Goal: Information Seeking & Learning: Learn about a topic

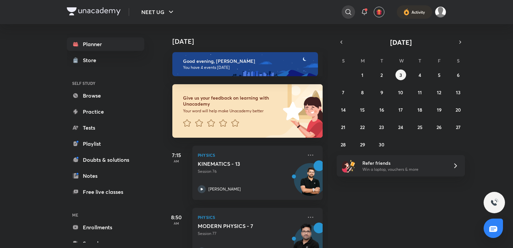
click at [349, 14] on icon at bounding box center [348, 12] width 8 height 8
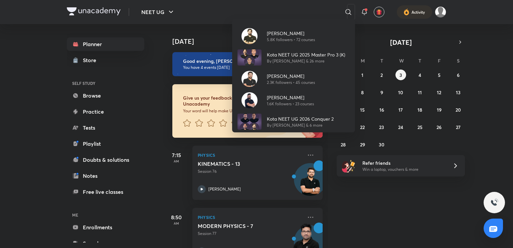
click at [260, 11] on div "Yogender Singh 5.8K followers • 72 courses Kota NEET UG 2025 Master Pro 3 (K) B…" at bounding box center [256, 124] width 513 height 248
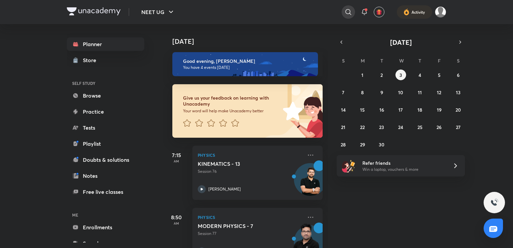
click at [350, 12] on icon at bounding box center [348, 12] width 8 height 8
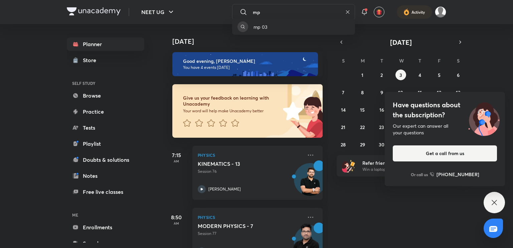
type input "m"
type input "master pro 3.0"
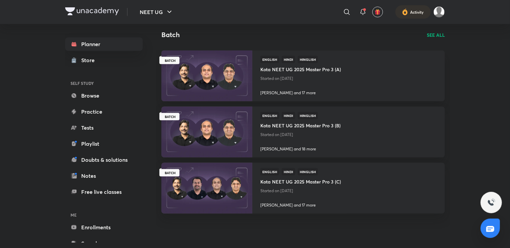
scroll to position [249, 0]
click at [440, 34] on p "SEE ALL" at bounding box center [436, 34] width 18 height 7
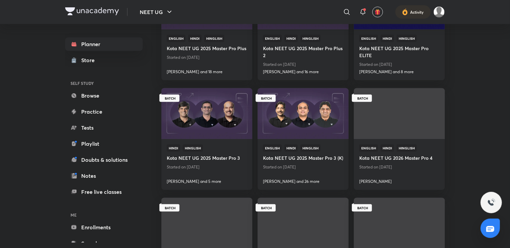
scroll to position [188, 0]
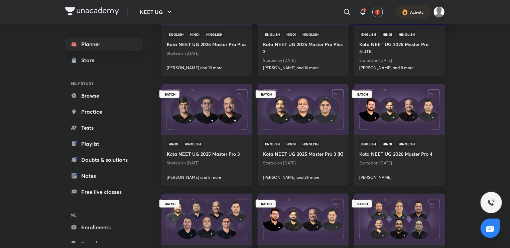
click at [287, 158] on h4 "Kota NEET UG 2025 Master Pro 3 (K)" at bounding box center [303, 153] width 80 height 11
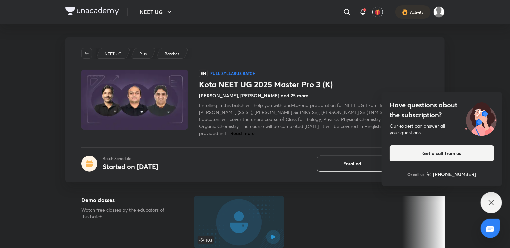
click at [488, 198] on div "Have questions about the subscription? Our expert can answer all your questions…" at bounding box center [490, 202] width 21 height 21
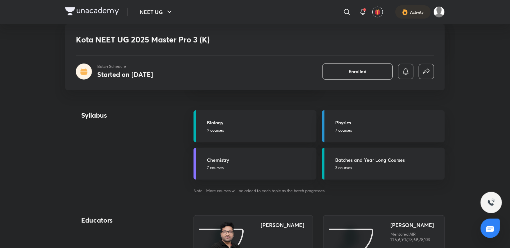
scroll to position [303, 0]
click at [273, 159] on h5 "Chemistry" at bounding box center [260, 159] width 106 height 7
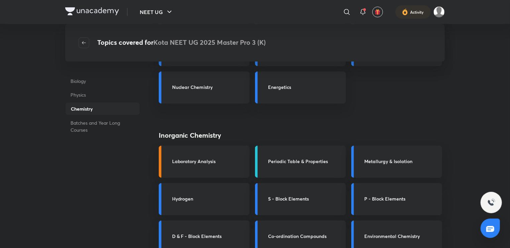
scroll to position [242, 0]
click at [197, 162] on h3 "Laboratory Analysis" at bounding box center [208, 161] width 73 height 7
click at [165, 159] on link "Laboratory Analysis" at bounding box center [204, 162] width 91 height 32
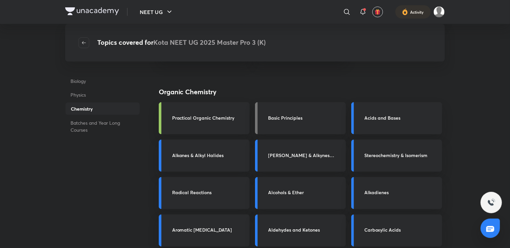
click at [289, 168] on div "Alkenes & Alkynes Halides" at bounding box center [300, 156] width 91 height 32
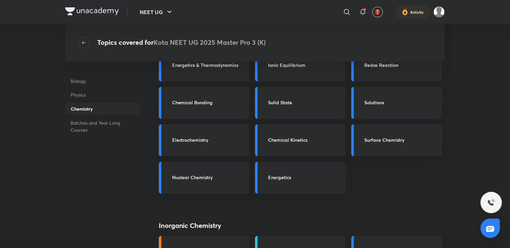
scroll to position [128, 0]
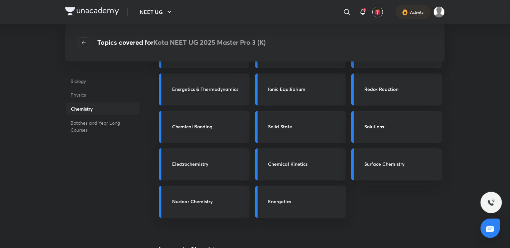
click at [188, 86] on h3 "Energetics & Thermodynamics" at bounding box center [208, 89] width 73 height 7
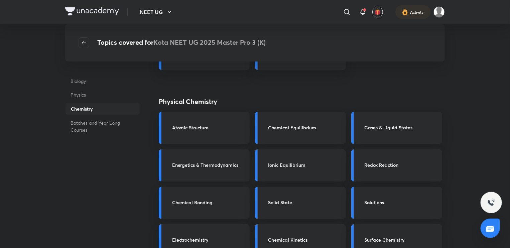
scroll to position [51, 0]
click at [202, 133] on div "Atomic Structure" at bounding box center [204, 128] width 91 height 32
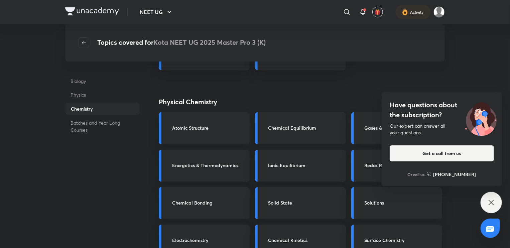
click at [330, 137] on div "Chemical Equilibrium" at bounding box center [300, 128] width 91 height 32
click at [492, 207] on div "Have questions about the subscription? Our expert can answer all your questions…" at bounding box center [490, 202] width 21 height 21
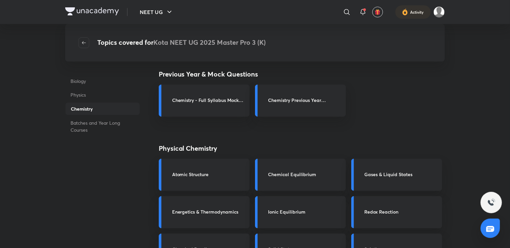
scroll to position [0, 0]
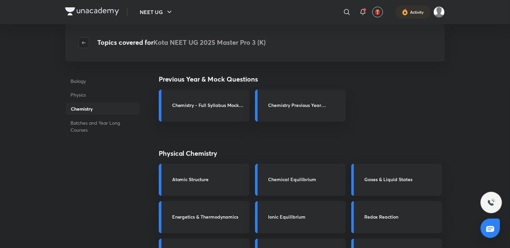
click at [86, 41] on icon "button" at bounding box center [83, 42] width 5 height 5
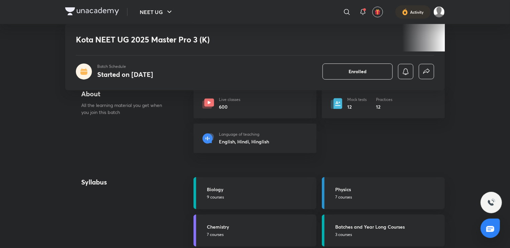
scroll to position [236, 0]
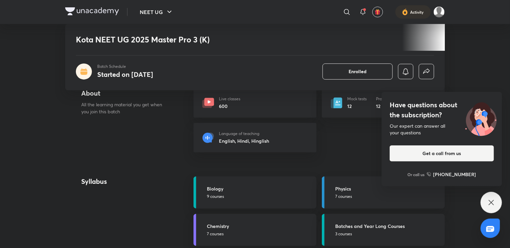
click at [273, 103] on div "Live classes 600" at bounding box center [254, 102] width 123 height 29
click at [204, 99] on icon at bounding box center [207, 102] width 13 height 13
click at [487, 198] on div "Have questions about the subscription? Our expert can answer all your questions…" at bounding box center [490, 202] width 21 height 21
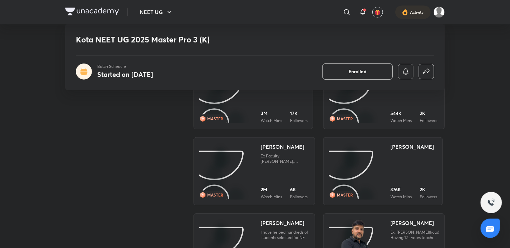
scroll to position [686, 0]
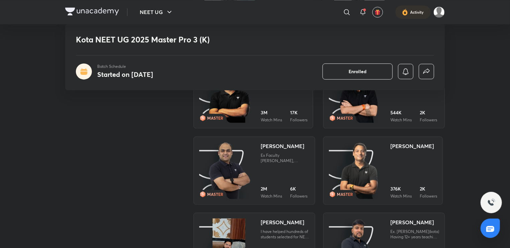
click at [230, 154] on img at bounding box center [229, 171] width 42 height 58
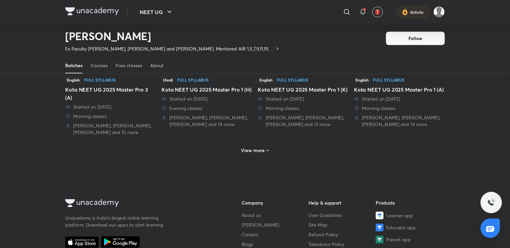
scroll to position [339, 0]
click at [251, 147] on h6 "View more" at bounding box center [253, 150] width 24 height 7
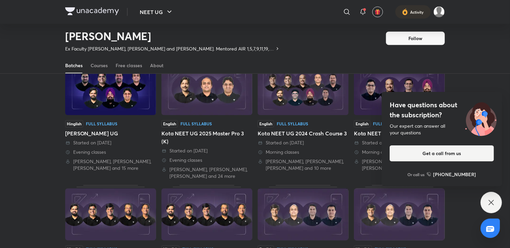
scroll to position [547, 0]
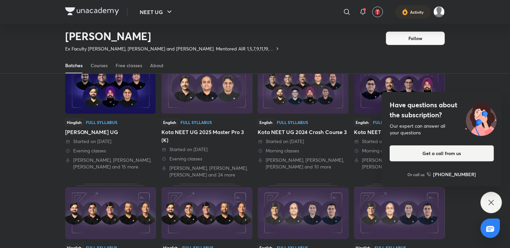
click at [215, 128] on div "Kota NEET UG 2025 Master Pro 3 (K)" at bounding box center [206, 136] width 91 height 16
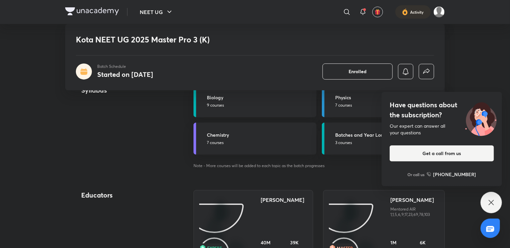
scroll to position [327, 0]
click at [347, 147] on link "Batches and Year Long Courses 3 courses" at bounding box center [383, 138] width 123 height 32
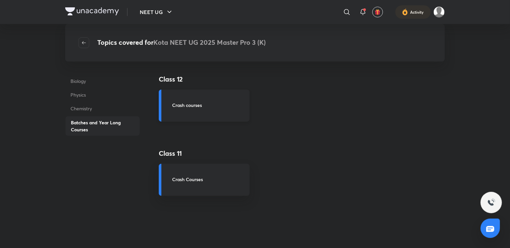
click at [198, 100] on div "Crash courses" at bounding box center [204, 106] width 91 height 32
click at [181, 106] on h3 "Crash courses" at bounding box center [208, 105] width 73 height 7
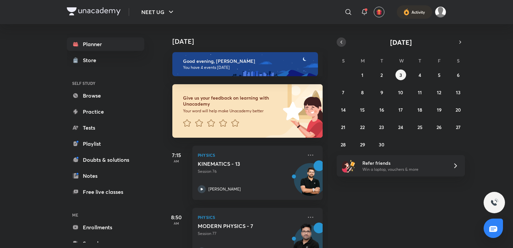
click at [339, 45] on icon "button" at bounding box center [341, 42] width 5 height 6
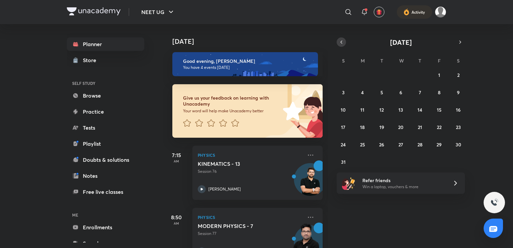
click at [344, 42] on icon "button" at bounding box center [341, 42] width 5 height 6
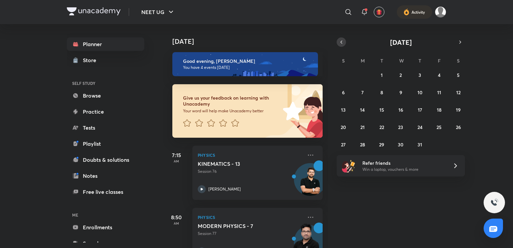
click at [344, 42] on icon "button" at bounding box center [341, 42] width 5 height 6
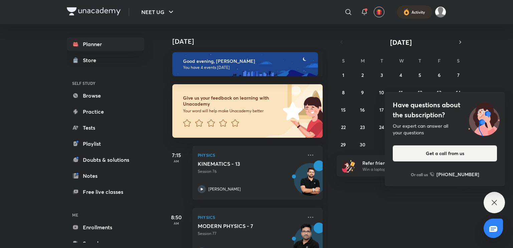
click at [91, 79] on div "Planner Store SELF STUDY Browse Practice Tests Playlist Doubts & solutions Note…" at bounding box center [257, 136] width 380 height 224
click at [94, 44] on link "Planner" at bounding box center [106, 43] width 78 height 13
click at [494, 203] on icon at bounding box center [494, 202] width 5 height 5
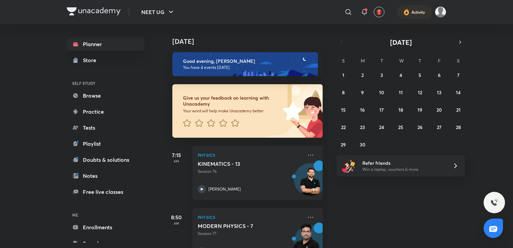
click at [343, 41] on div "June 2025" at bounding box center [401, 41] width 128 height 9
click at [366, 10] on span at bounding box center [366, 9] width 3 height 3
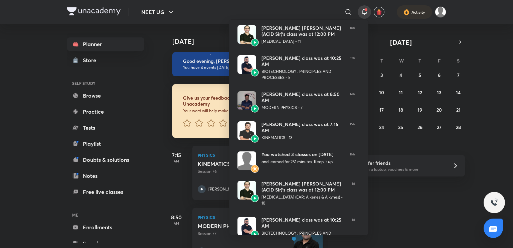
click at [101, 231] on div at bounding box center [256, 124] width 513 height 248
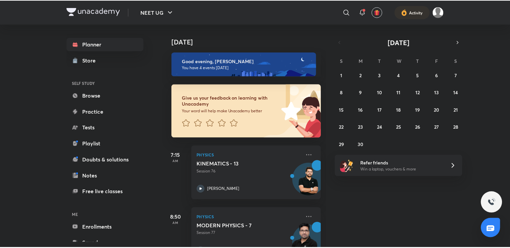
scroll to position [20, 0]
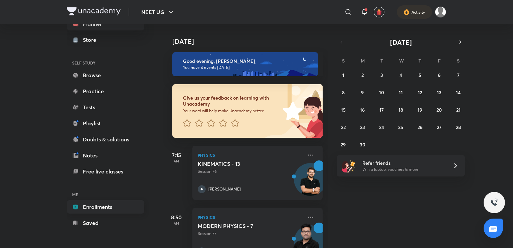
click at [104, 204] on link "Enrollments" at bounding box center [106, 206] width 78 height 13
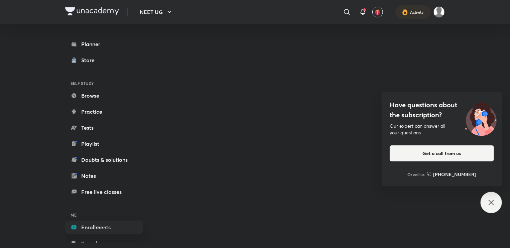
click at [491, 200] on icon at bounding box center [491, 202] width 8 height 8
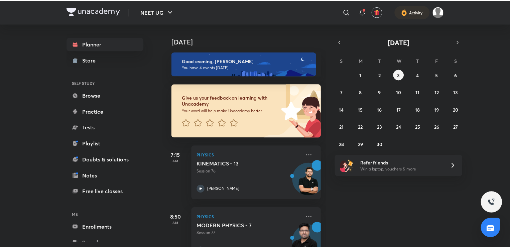
scroll to position [20, 0]
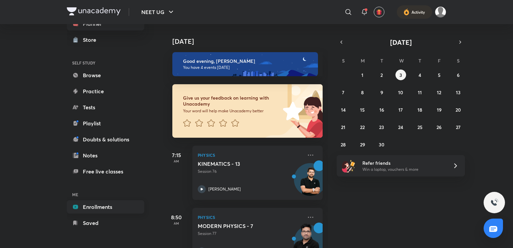
click at [95, 201] on link "Enrollments" at bounding box center [106, 206] width 78 height 13
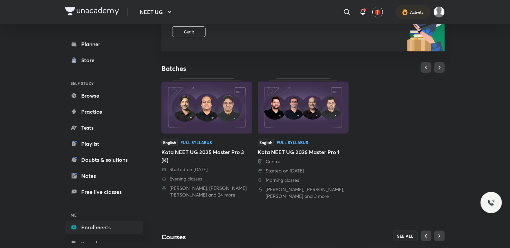
scroll to position [100, 0]
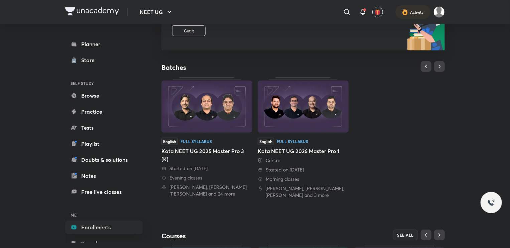
click at [198, 152] on div "Kota NEET UG 2025 Master Pro 3 (K)" at bounding box center [206, 155] width 91 height 16
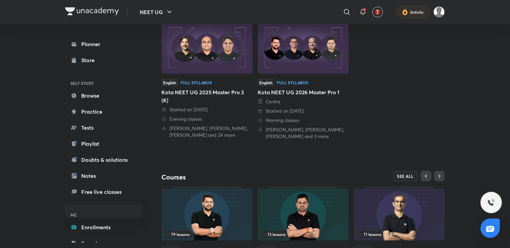
scroll to position [204, 0]
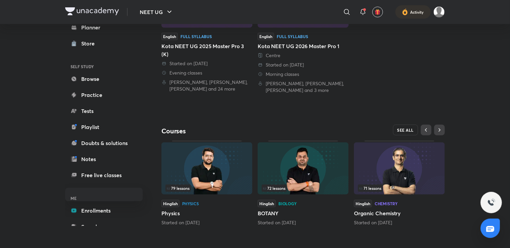
click at [405, 131] on span "SEE ALL" at bounding box center [405, 130] width 17 height 5
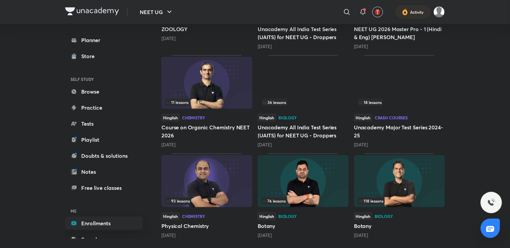
scroll to position [263, 0]
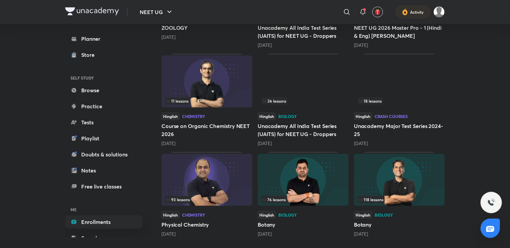
click at [188, 194] on img at bounding box center [206, 180] width 91 height 52
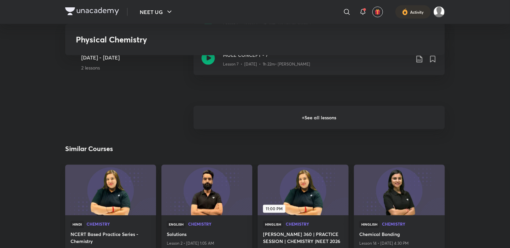
scroll to position [478, 0]
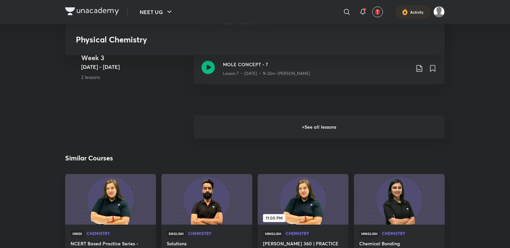
click at [254, 132] on h6 "+ See all lessons" at bounding box center [318, 126] width 251 height 23
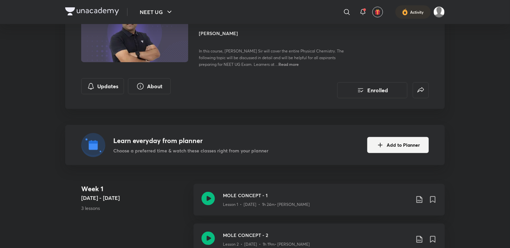
scroll to position [71, 0]
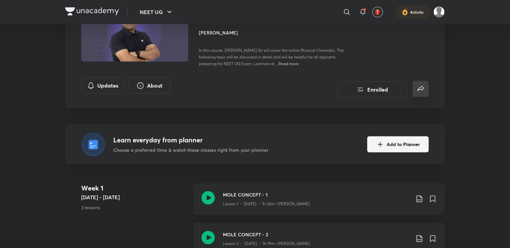
click at [415, 91] on button "false" at bounding box center [421, 89] width 16 height 16
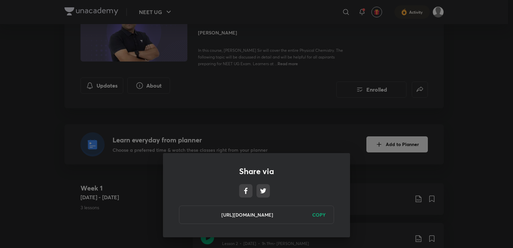
click at [314, 212] on h6 "COPY" at bounding box center [318, 214] width 13 height 7
click at [282, 112] on div "Share via https://unacademy.com/course/physical-chemistry/WQANEZCO Copied" at bounding box center [256, 124] width 513 height 248
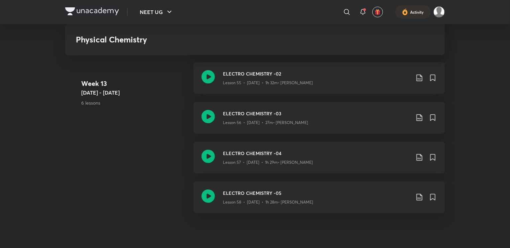
scroll to position [2786, 0]
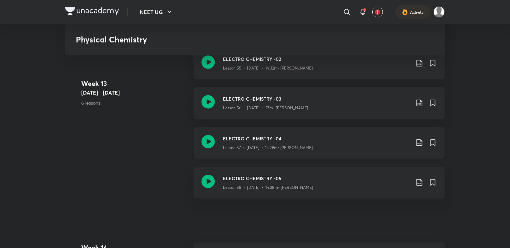
click at [420, 143] on icon at bounding box center [419, 143] width 6 height 7
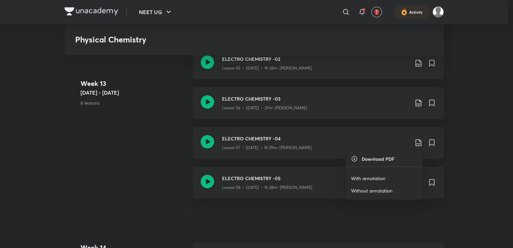
click at [372, 177] on p "With annotation" at bounding box center [368, 178] width 34 height 7
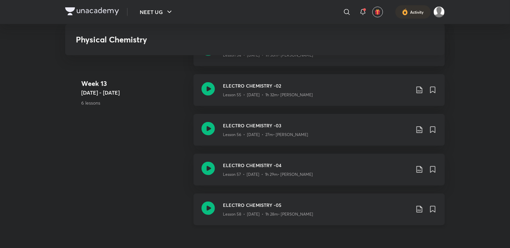
scroll to position [2758, 0]
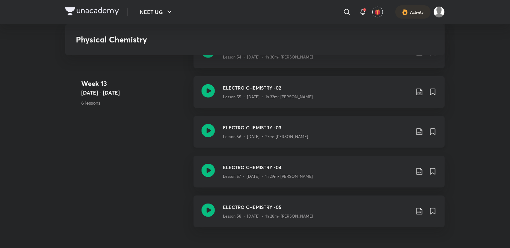
click at [419, 131] on icon at bounding box center [419, 132] width 8 height 8
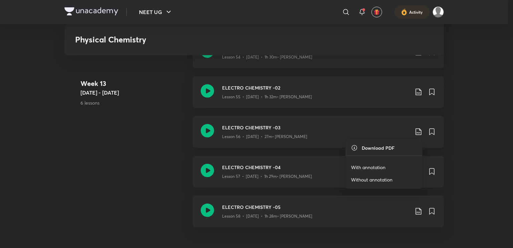
click at [378, 166] on p "With annotation" at bounding box center [368, 167] width 34 height 7
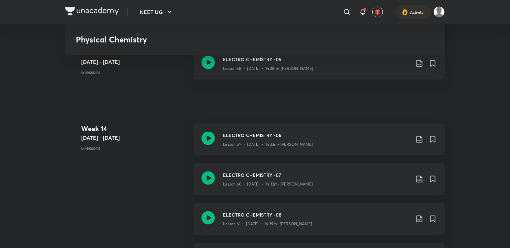
scroll to position [2874, 0]
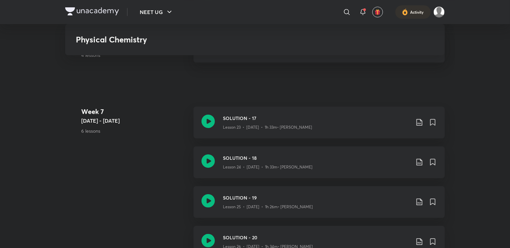
scroll to position [1239, 0]
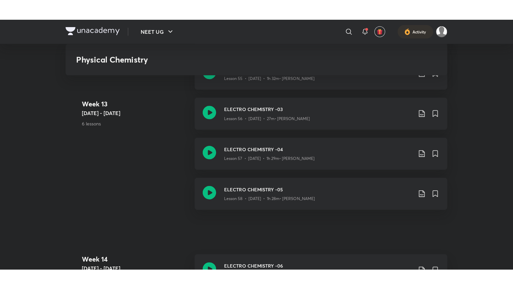
scroll to position [2794, 0]
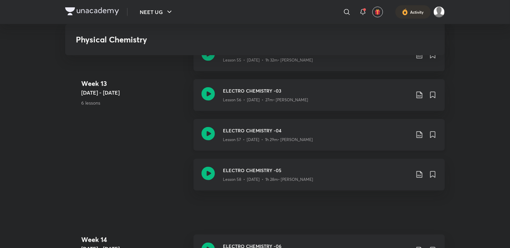
click at [200, 135] on div "ELECTRO CHEMISTRY -04 Lesson 57 • [DATE] • 1h 29m • [PERSON_NAME]" at bounding box center [318, 135] width 251 height 32
